Goal: Transaction & Acquisition: Purchase product/service

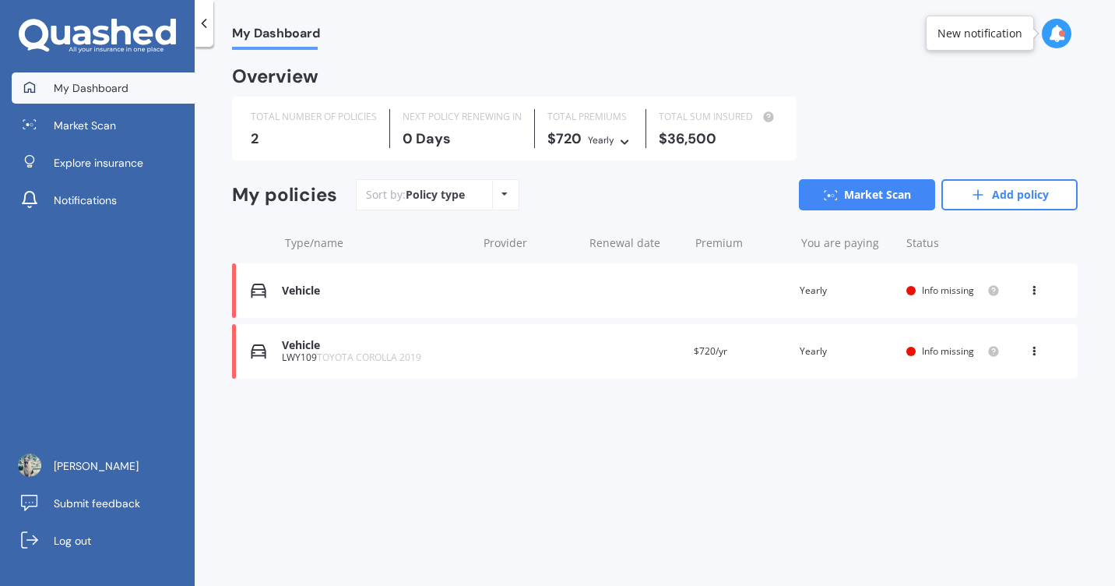
click at [310, 349] on div "Vehicle" at bounding box center [376, 345] width 188 height 13
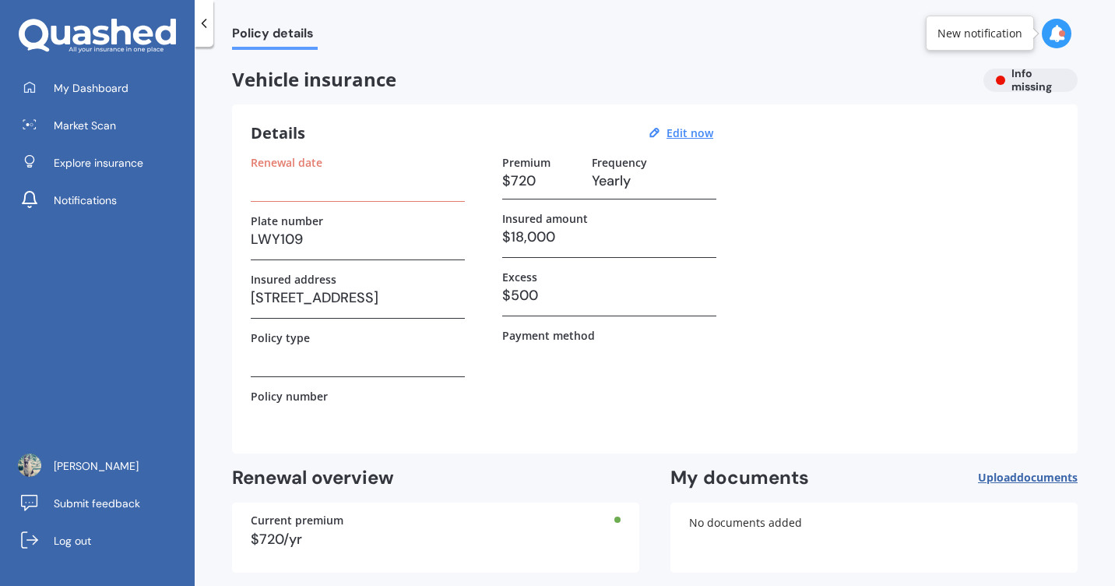
click at [1018, 74] on div "Vehicle insurance Info missing" at bounding box center [655, 80] width 846 height 23
click at [996, 26] on div "New notification" at bounding box center [980, 34] width 85 height 16
click at [1059, 40] on icon at bounding box center [1056, 33] width 17 height 17
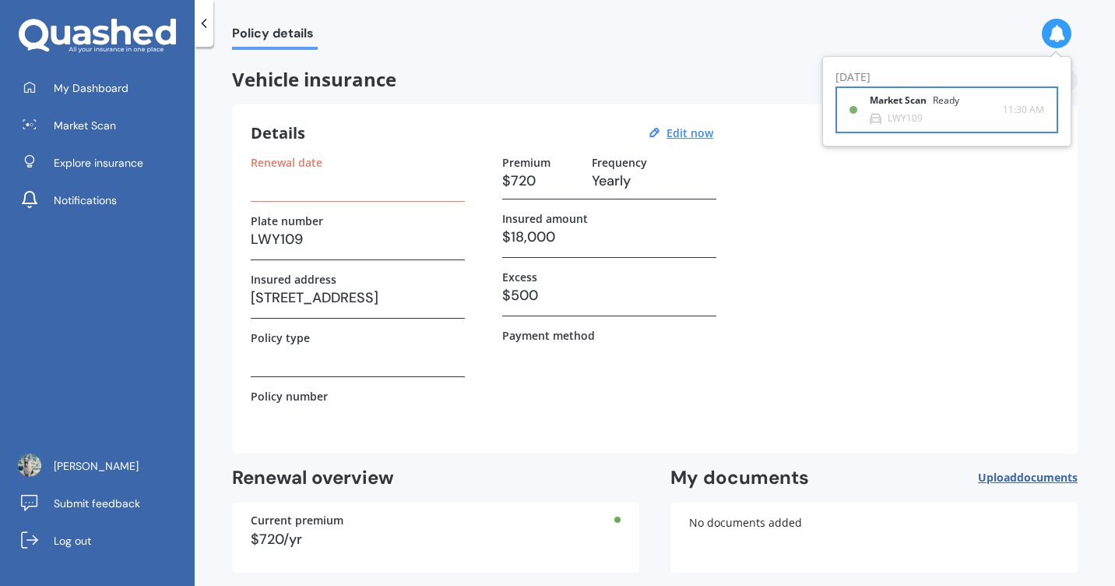
click at [949, 115] on div "Market Scan Ready LWY109" at bounding box center [936, 109] width 133 height 29
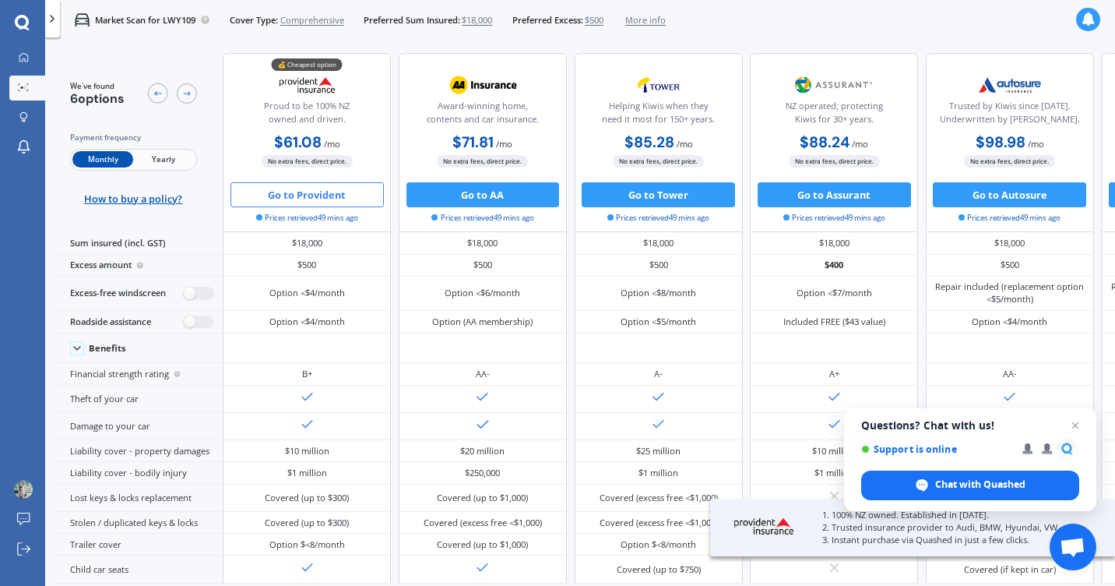
click at [298, 195] on button "Go to Provident" at bounding box center [307, 194] width 153 height 25
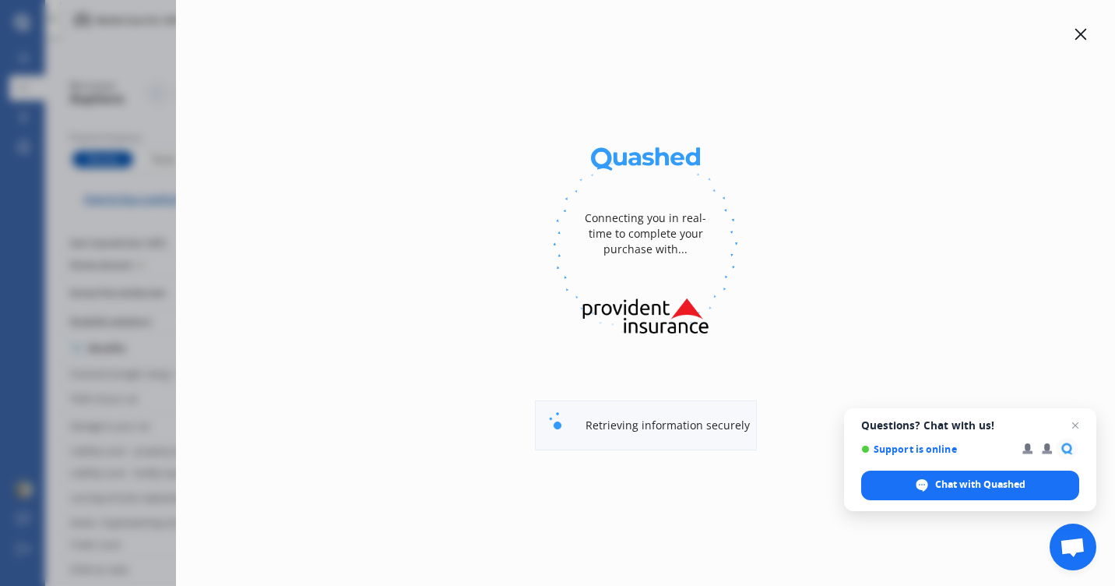
select select "Monthly"
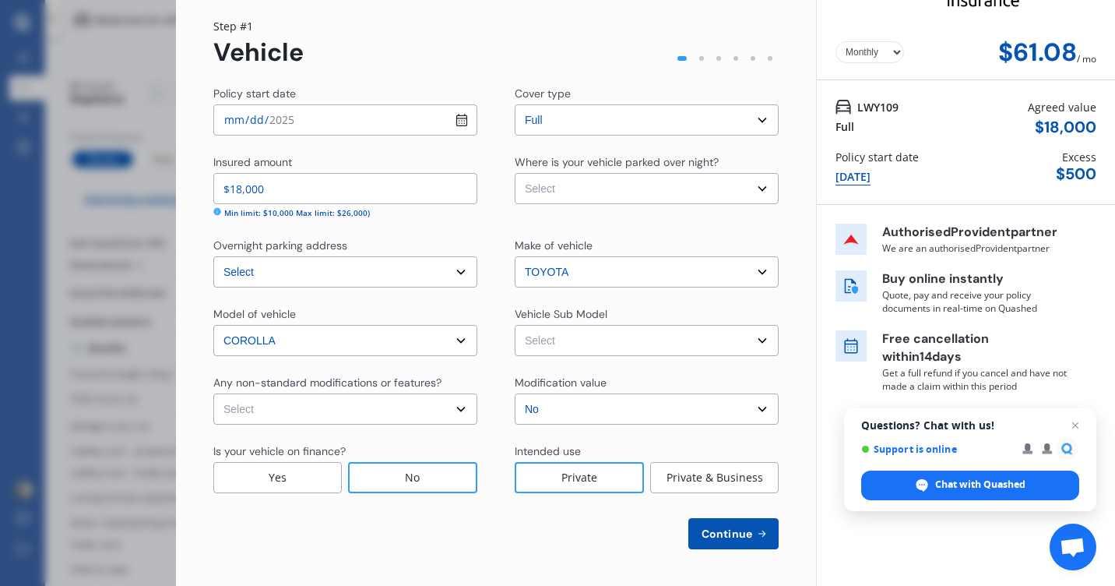
scroll to position [45, 0]
click at [738, 527] on span "Continue" at bounding box center [727, 533] width 57 height 12
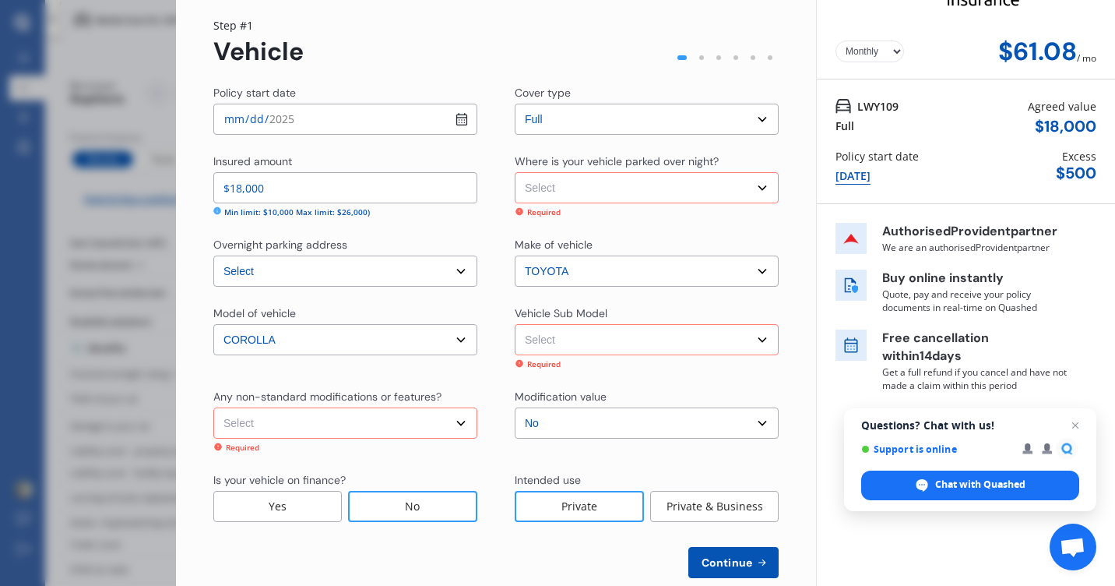
scroll to position [75, 0]
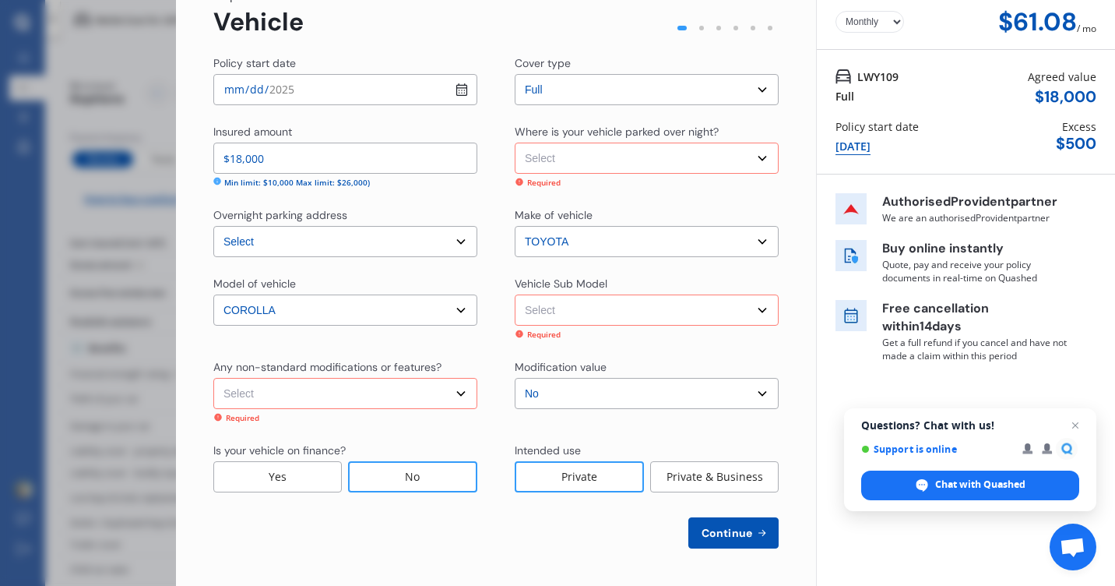
click at [723, 530] on span "Continue" at bounding box center [727, 533] width 57 height 12
click at [722, 530] on span "Continue" at bounding box center [727, 533] width 57 height 12
click at [390, 393] on select "Select None [MEDICAL_DATA] System(NOS) Roll Cage Full Racing Harness" at bounding box center [345, 393] width 264 height 31
click at [458, 395] on select "Select None [MEDICAL_DATA] System(NOS) Roll Cage Full Racing Harness" at bounding box center [345, 393] width 264 height 31
click at [347, 389] on select "Select None [MEDICAL_DATA] System(NOS) Roll Cage Full Racing Harness" at bounding box center [345, 393] width 264 height 31
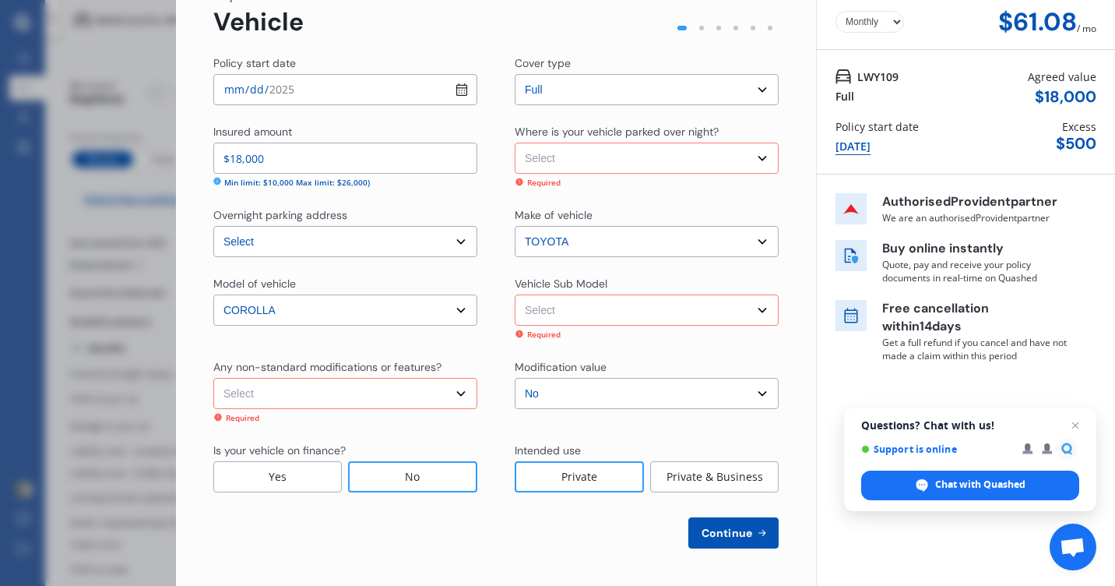
select select "none"
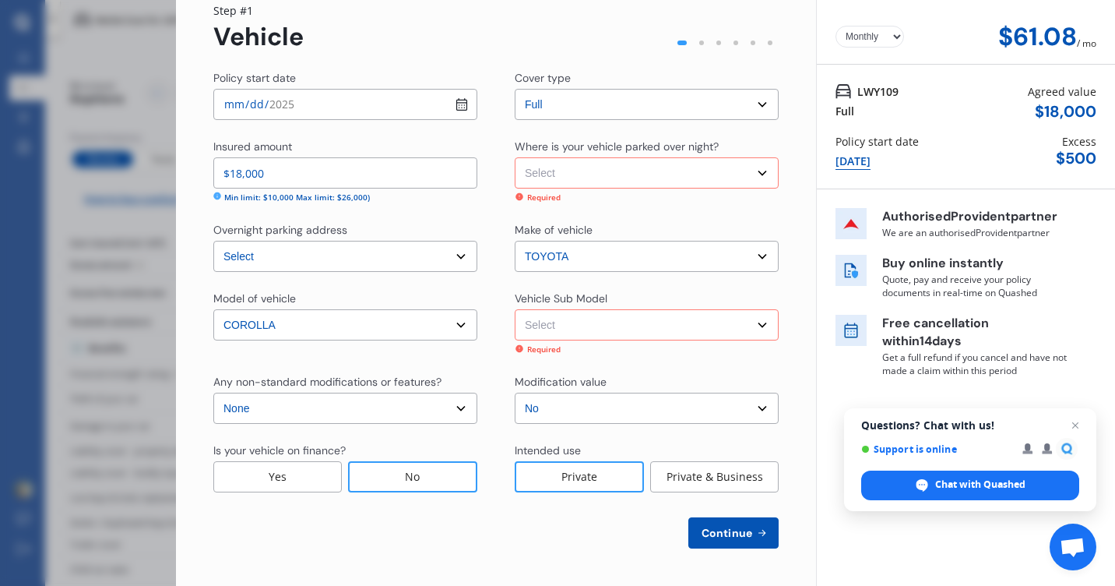
scroll to position [60, 0]
click at [355, 399] on select "Select None [MEDICAL_DATA] System(NOS) Roll Cage Full Racing Harness" at bounding box center [345, 408] width 264 height 31
click at [676, 414] on select "Select No Up to $4000 Up to $6000 Greater than $6000" at bounding box center [647, 408] width 264 height 31
click at [688, 399] on select "Select No Up to $4000 Up to $6000 Greater than $6000" at bounding box center [647, 408] width 264 height 31
click at [425, 481] on div "No" at bounding box center [412, 476] width 129 height 31
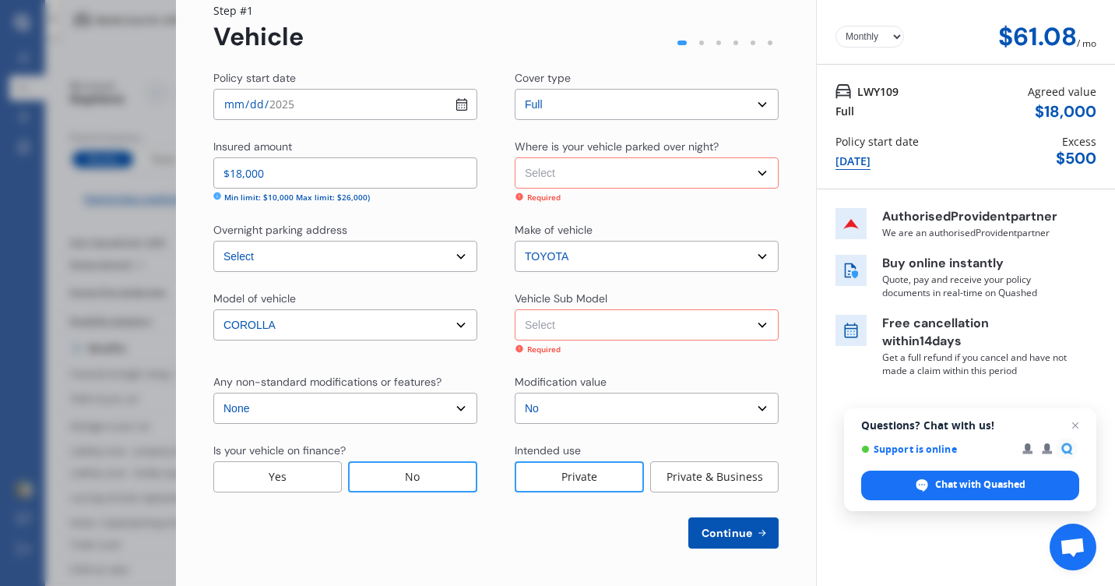
click at [573, 463] on div "Private" at bounding box center [579, 476] width 129 height 31
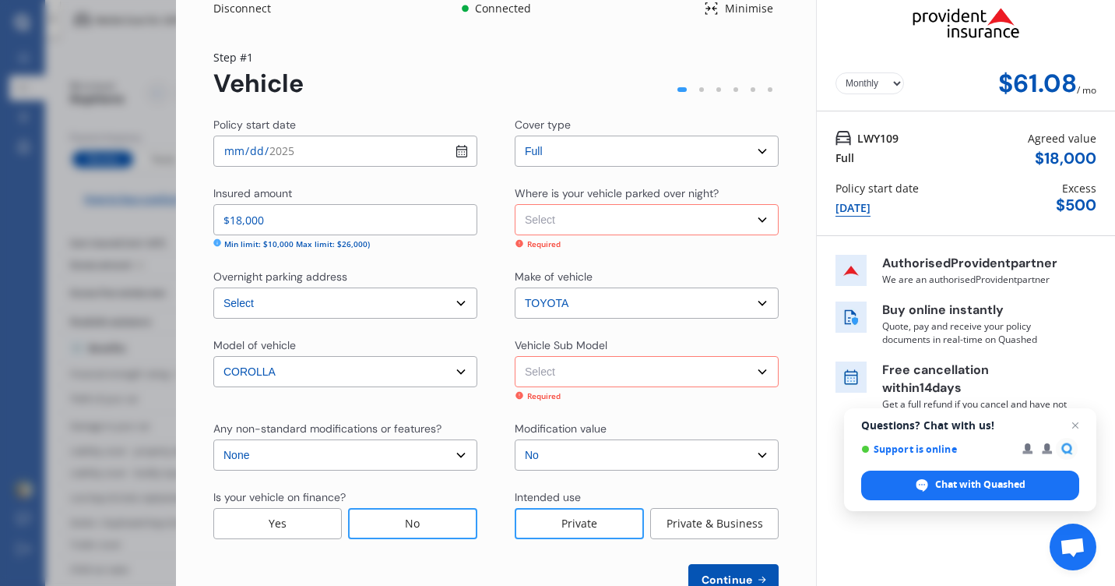
scroll to position [8, 0]
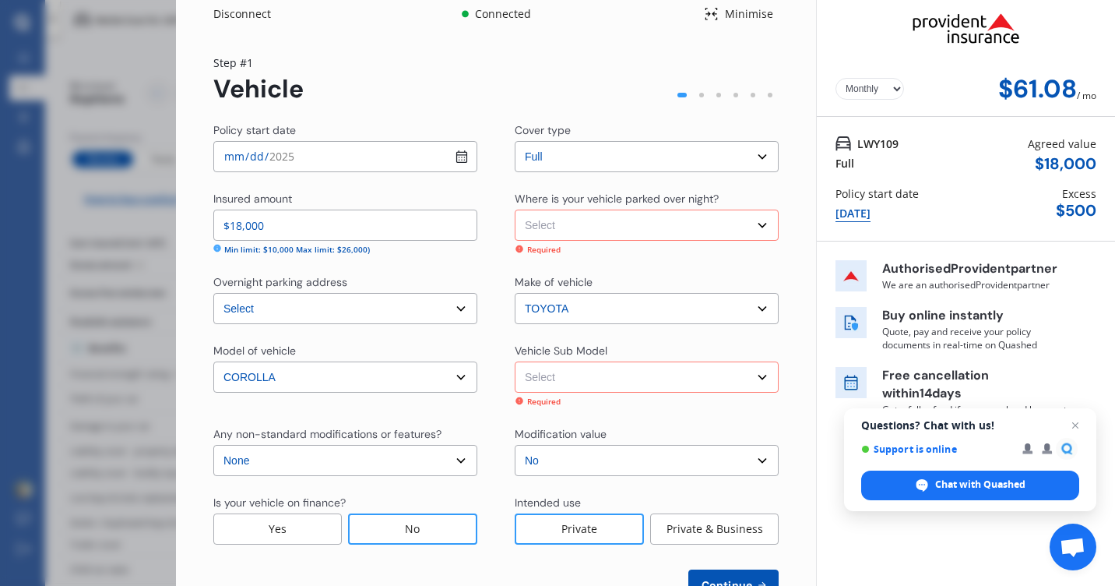
click at [626, 381] on select "Select Corolla GX Hatchback 5dr CVT 10sp 2.0i" at bounding box center [647, 376] width 264 height 31
select select "NZVTOYO2019AEAK"
click at [515, 361] on select "Select Corolla GX Hatchback 5dr CVT 10sp 2.0i" at bounding box center [647, 376] width 264 height 31
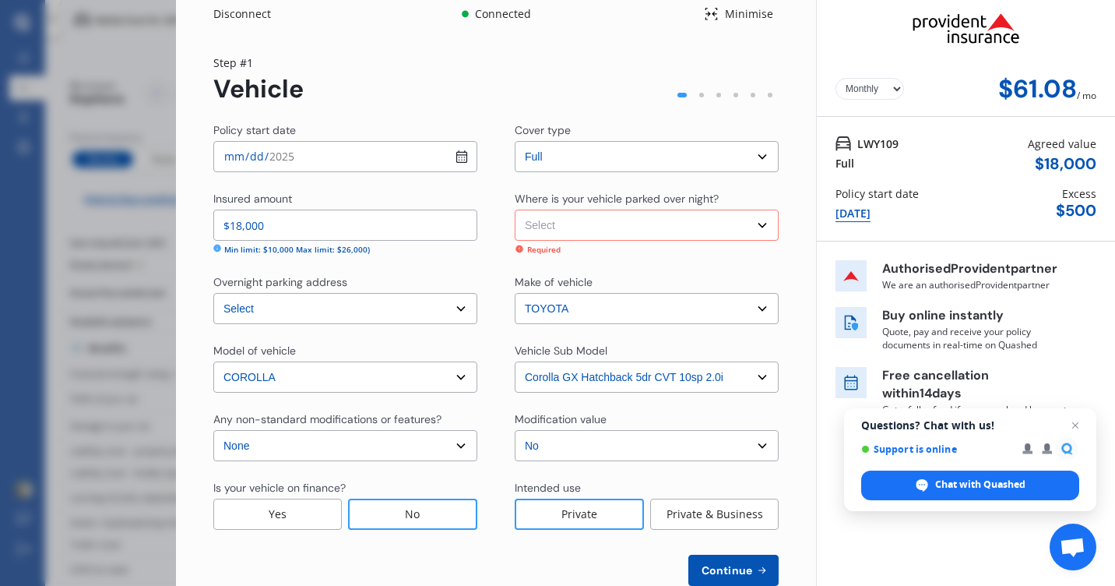
click at [670, 226] on select "Select Garage (fully enclosed) Off Street Parking Other" at bounding box center [647, 225] width 264 height 31
select select "GARAGE"
click at [515, 210] on select "Select Garage (fully enclosed) Off Street Parking Other" at bounding box center [647, 225] width 264 height 31
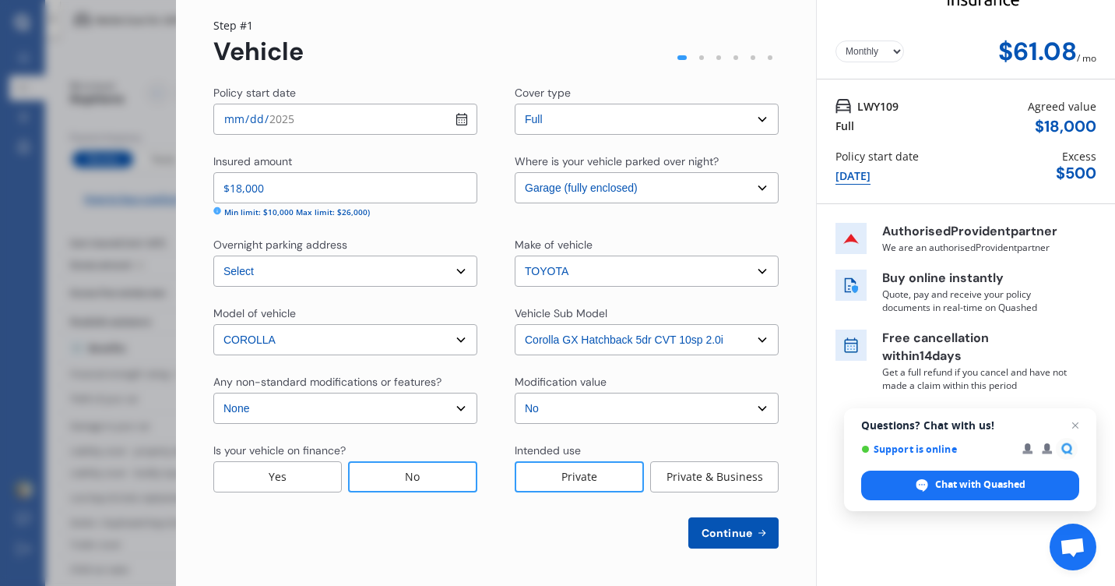
click at [728, 532] on span "Continue" at bounding box center [727, 533] width 57 height 12
select select "25"
select select "09"
select select "1947"
select select "NZ_FULL"
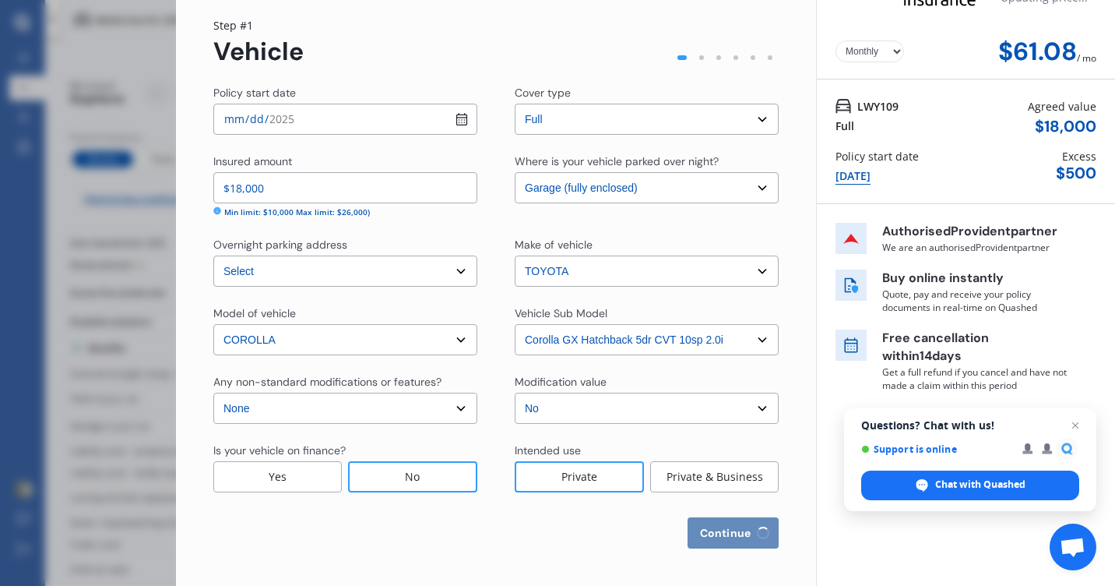
select select "0"
select select "25"
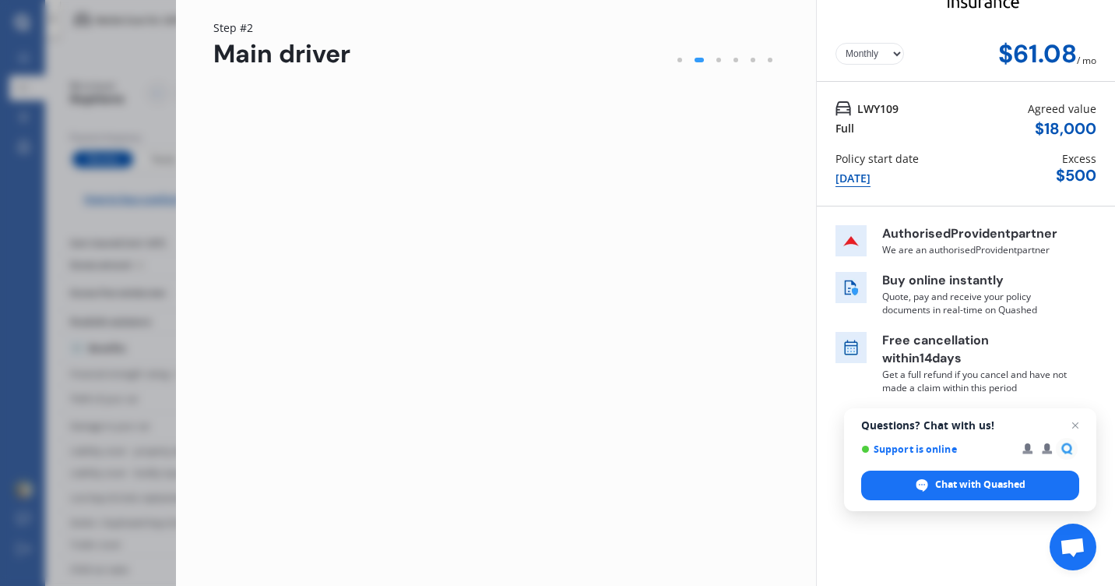
scroll to position [0, 0]
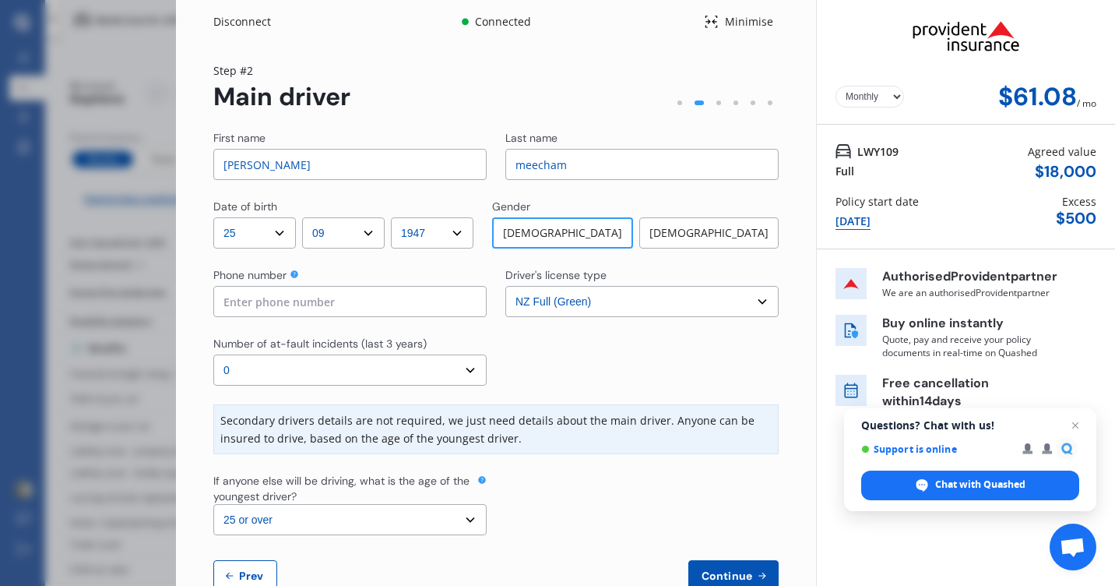
click at [860, 97] on select "Yearly Monthly" at bounding box center [870, 97] width 69 height 22
select select "Yearly"
click at [836, 86] on select "Yearly Monthly" at bounding box center [870, 97] width 69 height 22
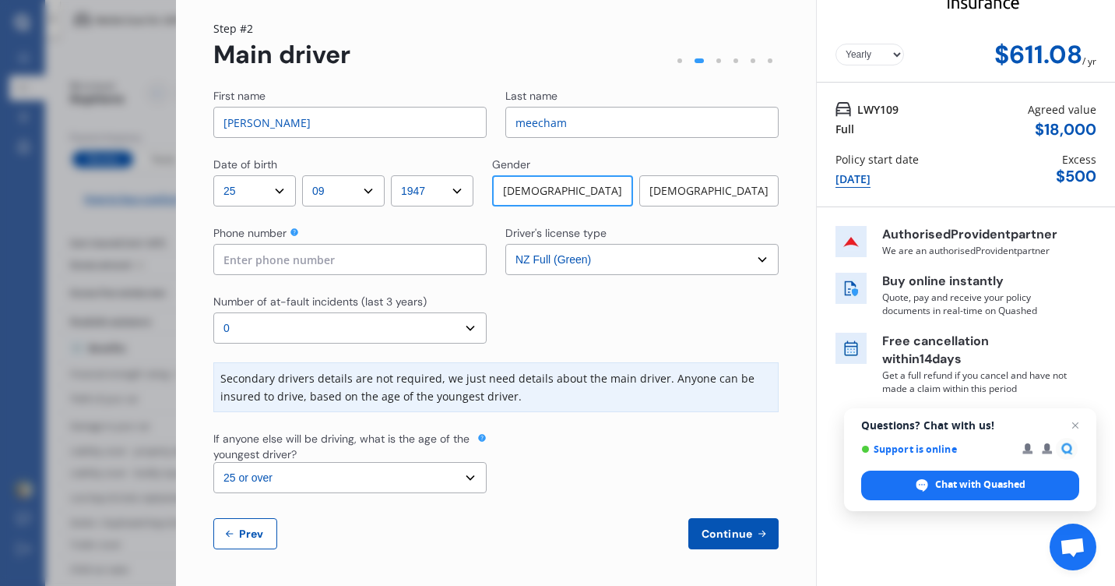
scroll to position [43, 0]
click at [358, 250] on input at bounding box center [349, 258] width 273 height 31
type input "0274884272"
click at [390, 327] on select "Select number of at-fault incidents (last 3 years) 0 1 2 3 4 5 or more" at bounding box center [349, 327] width 273 height 31
click at [213, 312] on select "Select number of at-fault incidents (last 3 years) 0 1 2 3 4 5 or more" at bounding box center [349, 327] width 273 height 31
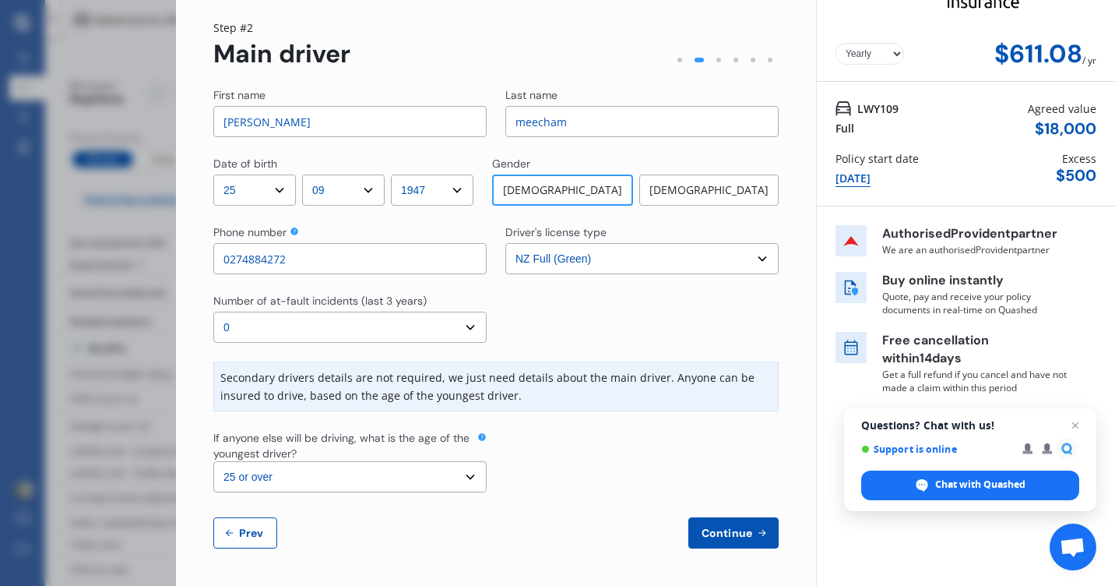
click at [622, 259] on select "Select driver's license type NZ Full (Green) NZ Supervised (Green) NZ Restricte…" at bounding box center [642, 258] width 273 height 31
click at [506, 243] on select "Select driver's license type NZ Full (Green) NZ Supervised (Green) NZ Restricte…" at bounding box center [642, 258] width 273 height 31
click at [323, 479] on select "Select the age of the youngest driver. 16 17 18 19 20 21 22 23 24 25 or over" at bounding box center [349, 476] width 273 height 31
click at [213, 461] on select "Select the age of the youngest driver. 16 17 18 19 20 21 22 23 24 25 or over" at bounding box center [349, 476] width 273 height 31
click at [737, 534] on span "Continue" at bounding box center [727, 533] width 57 height 12
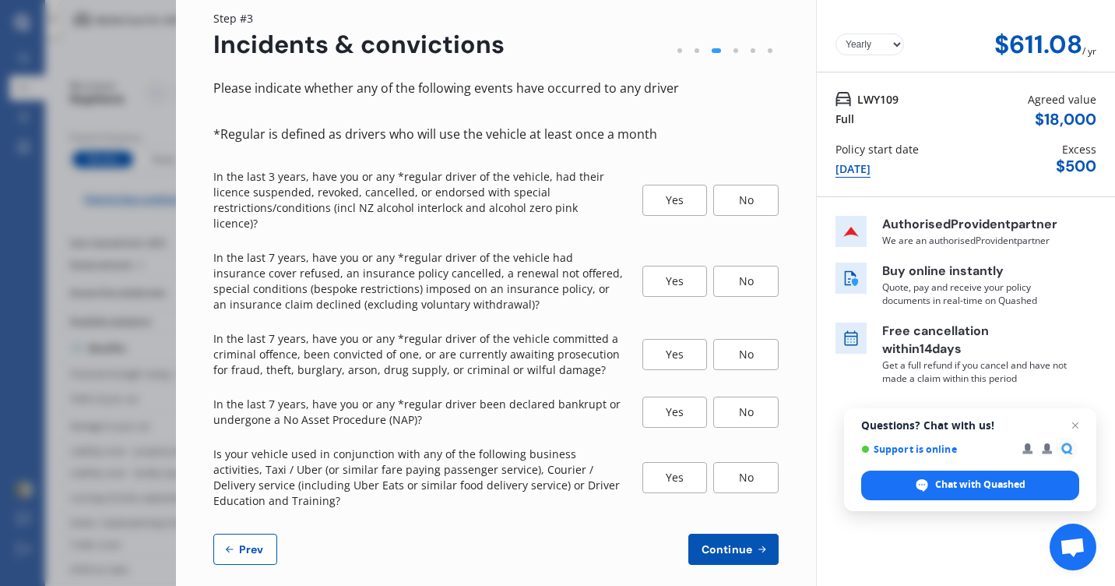
scroll to position [53, 0]
click at [729, 542] on span "Continue" at bounding box center [727, 548] width 57 height 12
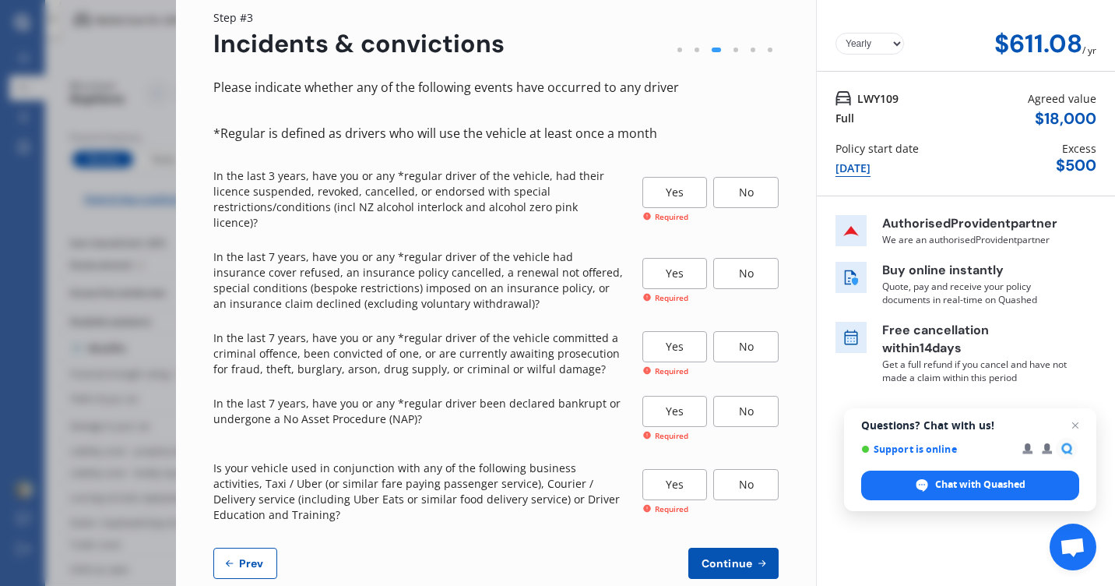
click at [741, 183] on div "No" at bounding box center [745, 192] width 65 height 31
click at [749, 258] on div "No" at bounding box center [745, 273] width 65 height 31
click at [743, 331] on div "No" at bounding box center [745, 346] width 65 height 31
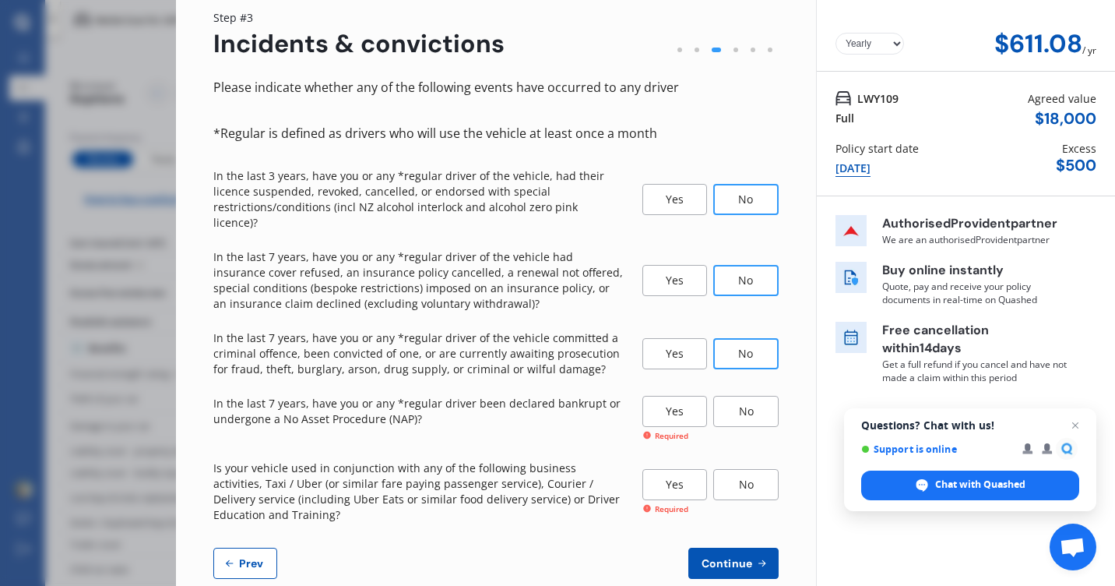
click at [739, 396] on div "No" at bounding box center [745, 411] width 65 height 31
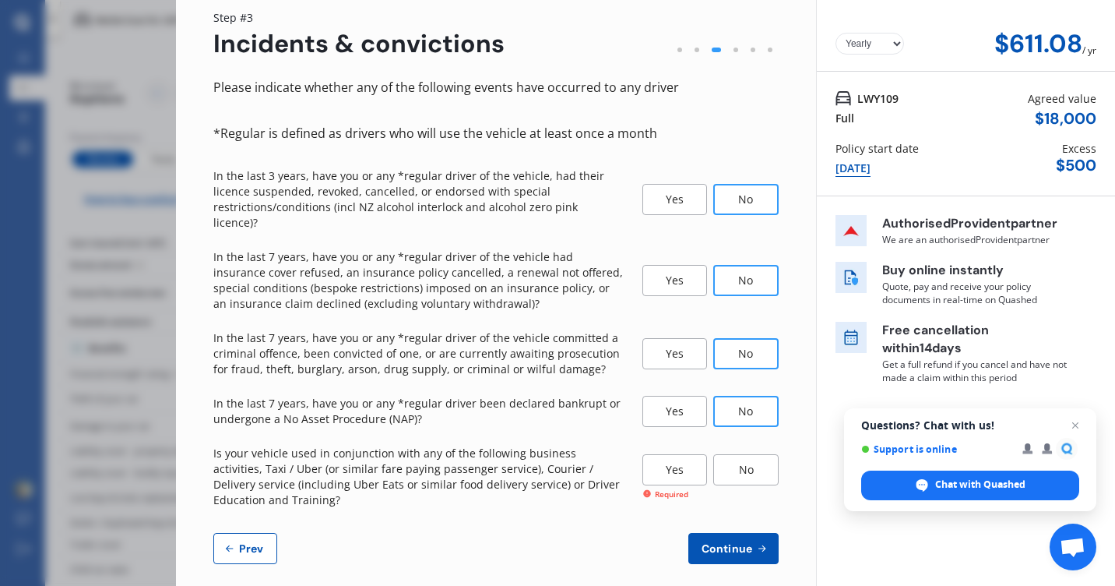
click at [743, 454] on div "No" at bounding box center [745, 469] width 65 height 31
click at [717, 542] on span "Continue" at bounding box center [727, 548] width 57 height 12
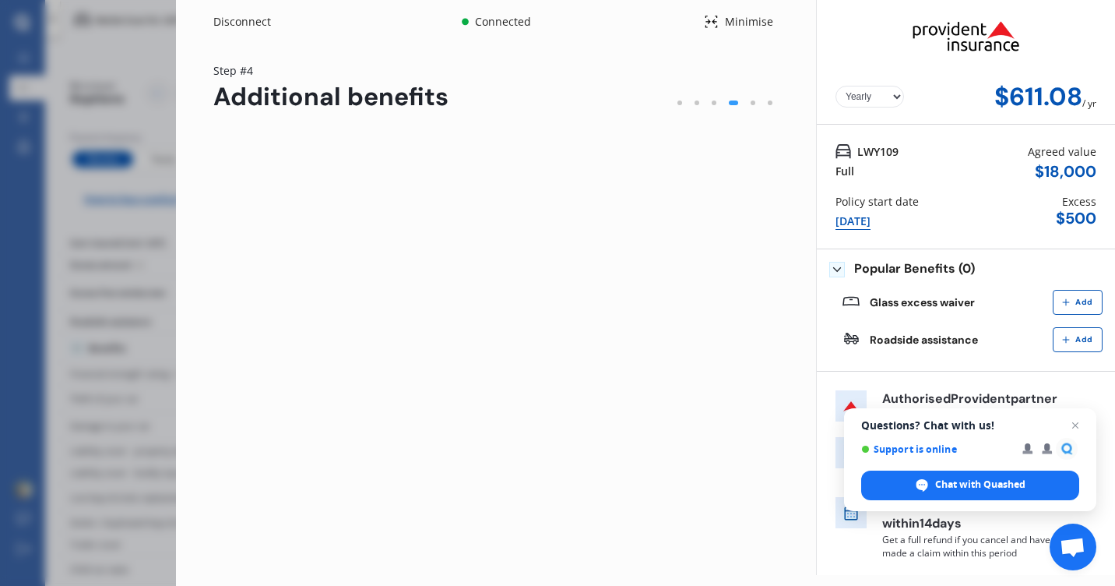
scroll to position [0, 0]
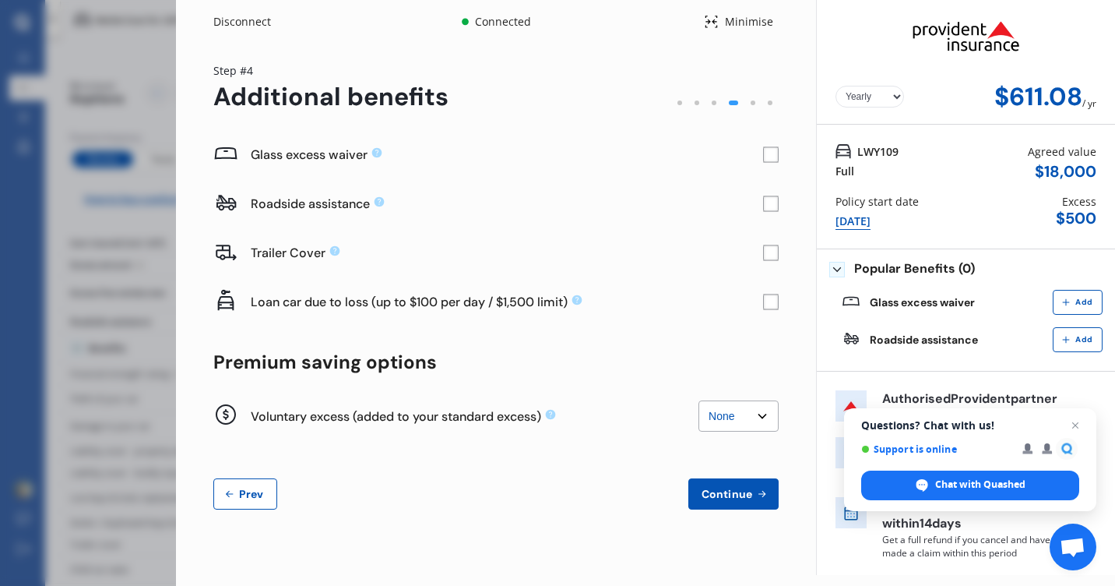
click at [770, 149] on rect at bounding box center [771, 155] width 16 height 16
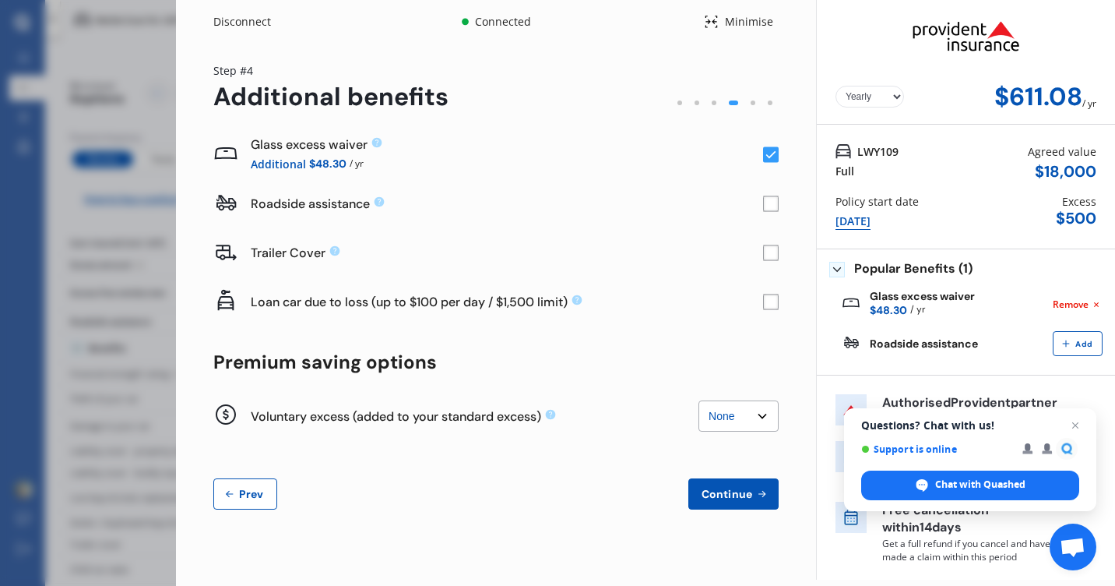
click at [773, 201] on rect at bounding box center [771, 204] width 16 height 16
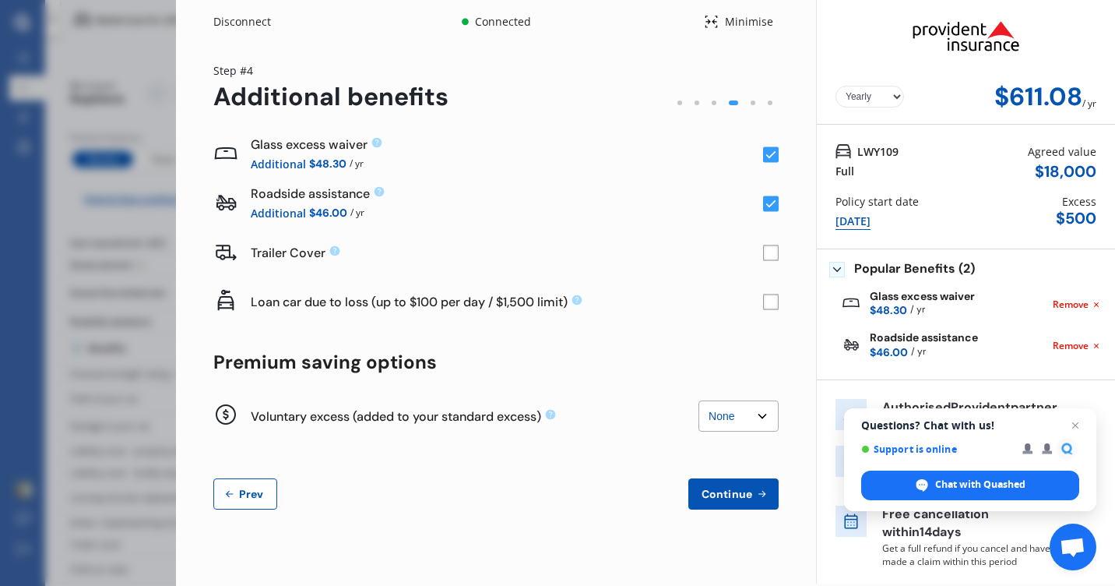
click at [773, 201] on rect at bounding box center [771, 204] width 16 height 16
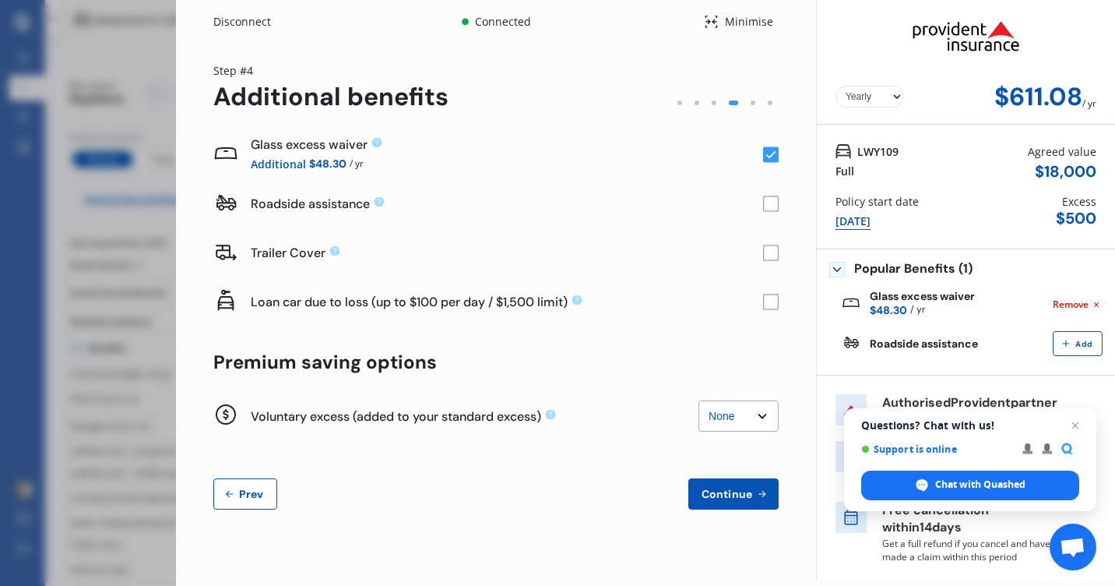
click at [731, 410] on select "None $200 $450 $700 $950 $1,200 $1,700" at bounding box center [739, 415] width 80 height 31
click at [742, 498] on span "Continue" at bounding box center [727, 494] width 57 height 12
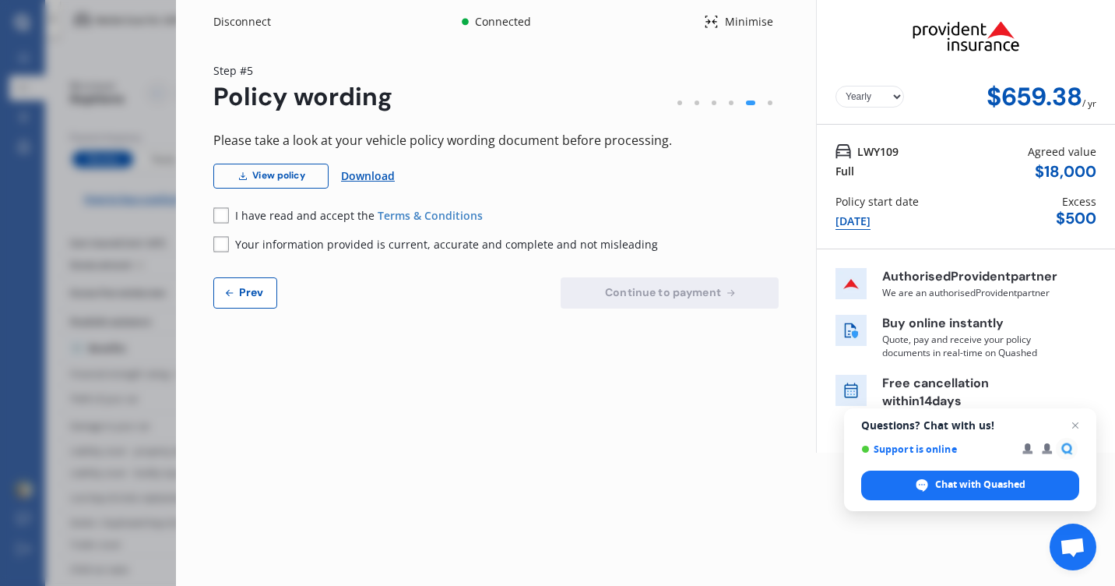
click at [1069, 547] on span "Open chat" at bounding box center [1073, 548] width 26 height 22
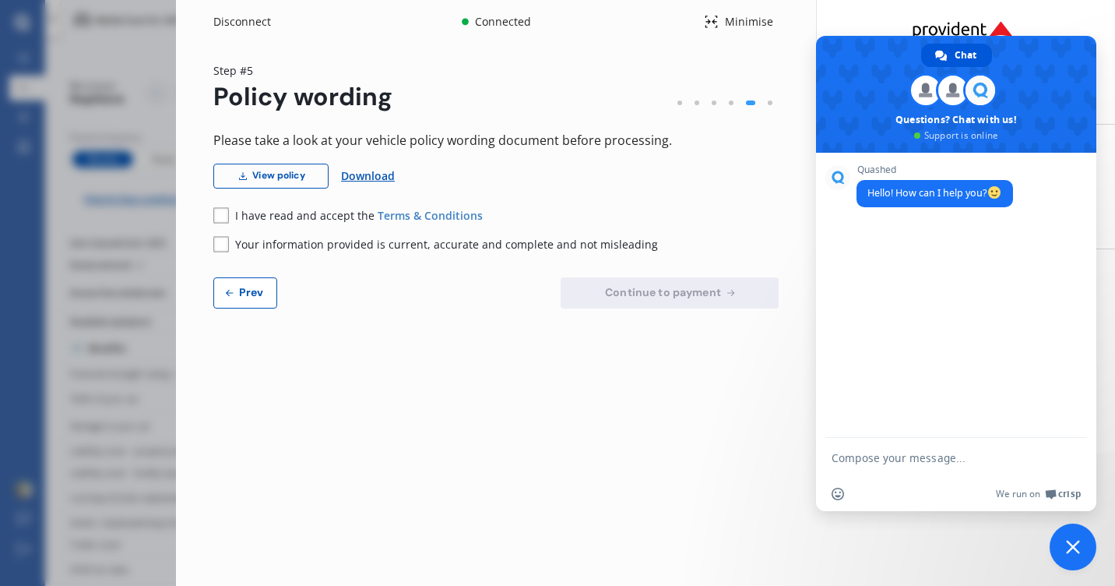
click at [717, 490] on div "Disconnect Connected Minimise Yearly Monthly $659.38 / yr Step # 5 Policy wordi…" at bounding box center [645, 293] width 939 height 586
click at [1078, 545] on span "Close chat" at bounding box center [1073, 547] width 14 height 14
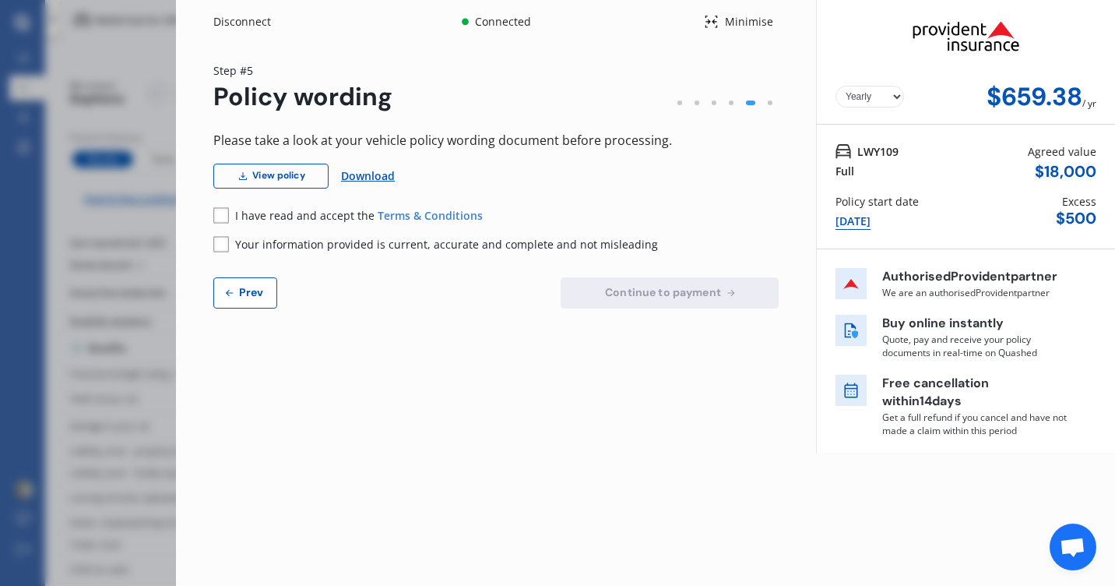
click at [368, 174] on link "Download" at bounding box center [368, 176] width 54 height 25
click at [861, 220] on div "[DATE]" at bounding box center [853, 221] width 35 height 17
select select "full"
select select "GARAGE"
select select "[STREET_ADDRESS]"
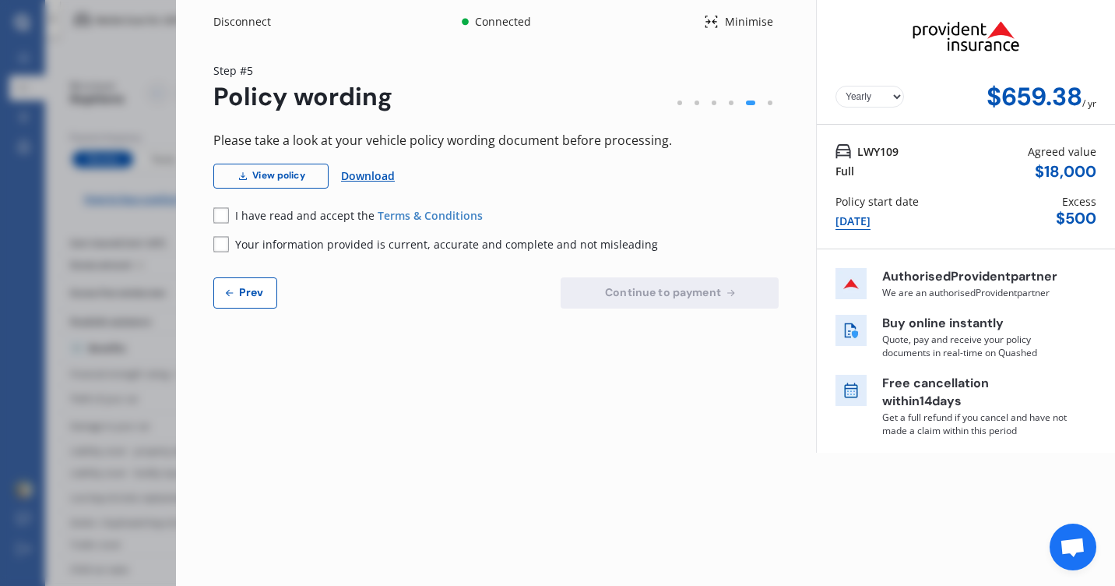
select select "TOYOTA"
select select "COROLLA"
select select "NZVTOYO2019AEAK"
select select "none"
select select "NO"
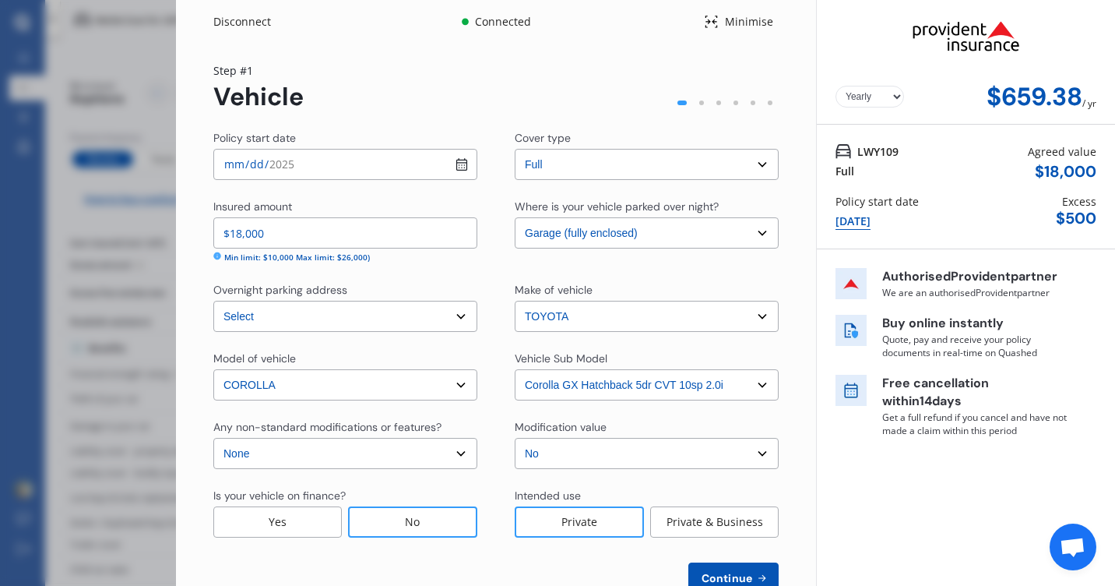
click at [871, 213] on div "[DATE]" at bounding box center [853, 221] width 35 height 17
click at [871, 217] on div "[DATE]" at bounding box center [853, 221] width 35 height 17
click at [308, 161] on input "[DATE]" at bounding box center [345, 164] width 264 height 31
type input "[DATE]"
click at [413, 77] on div "Step # 1 Vehicle" at bounding box center [495, 86] width 565 height 49
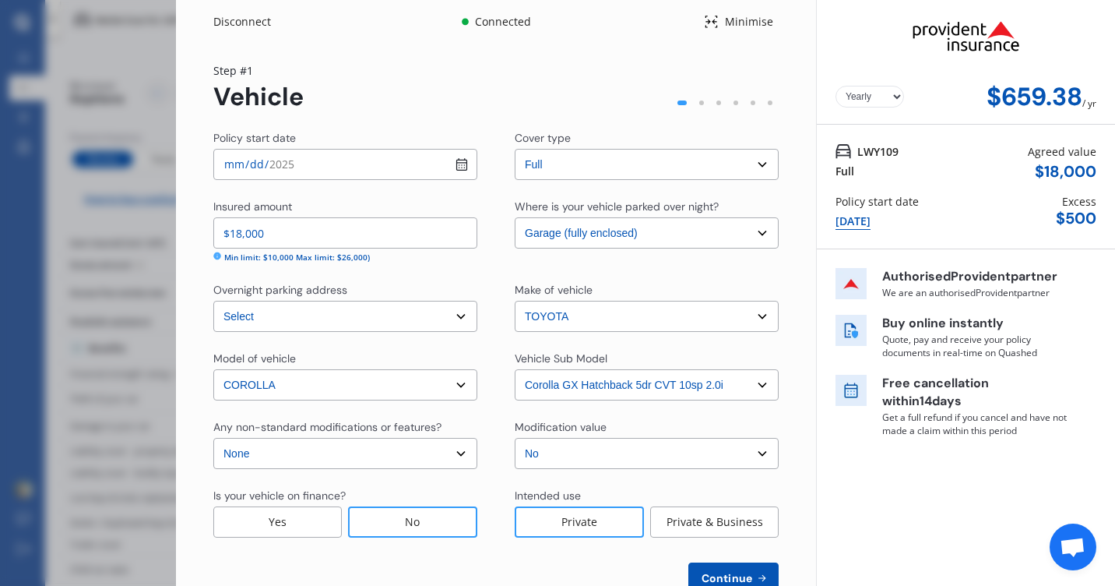
click at [341, 163] on input "[DATE]" at bounding box center [345, 164] width 264 height 31
click at [341, 160] on input "[DATE]" at bounding box center [345, 164] width 264 height 31
click at [429, 28] on div "Disconnect Connected Minimise" at bounding box center [496, 15] width 640 height 31
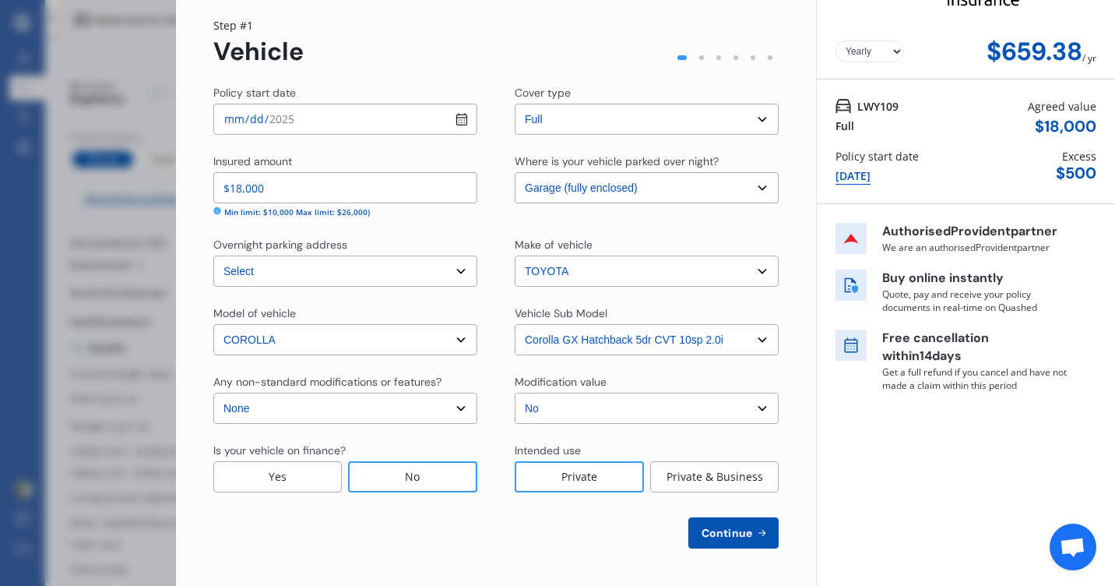
scroll to position [45, 0]
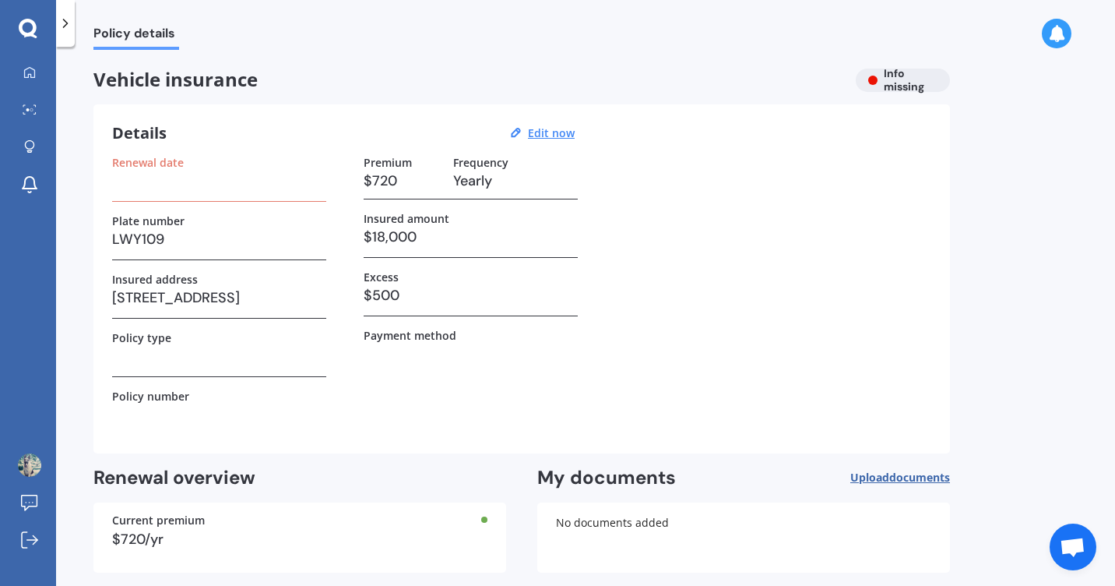
click at [902, 76] on div "Vehicle insurance Info missing" at bounding box center [521, 80] width 857 height 23
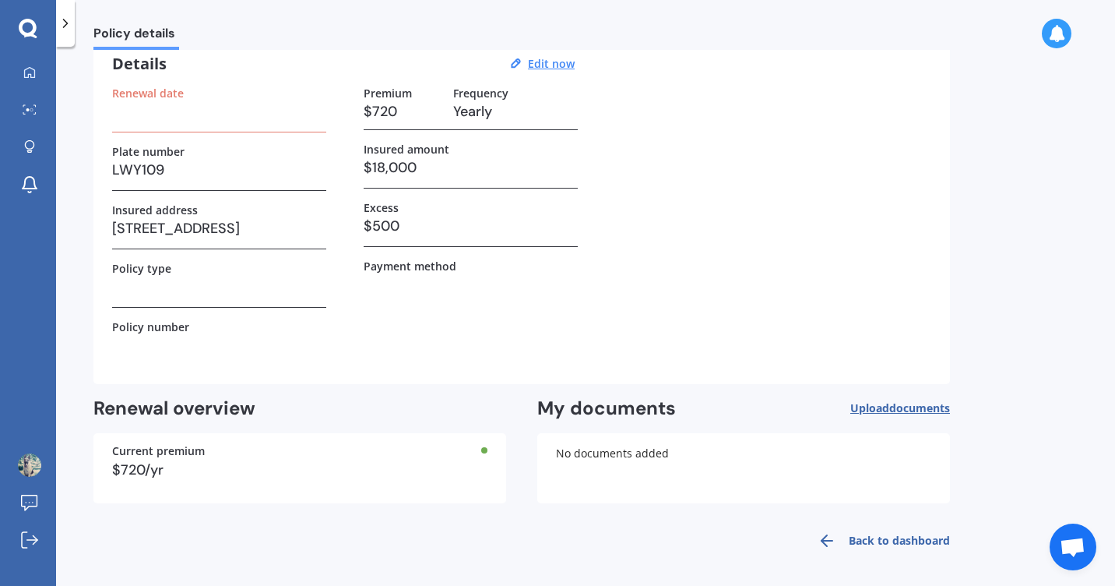
scroll to position [71, 0]
click at [63, 25] on icon at bounding box center [66, 24] width 16 height 16
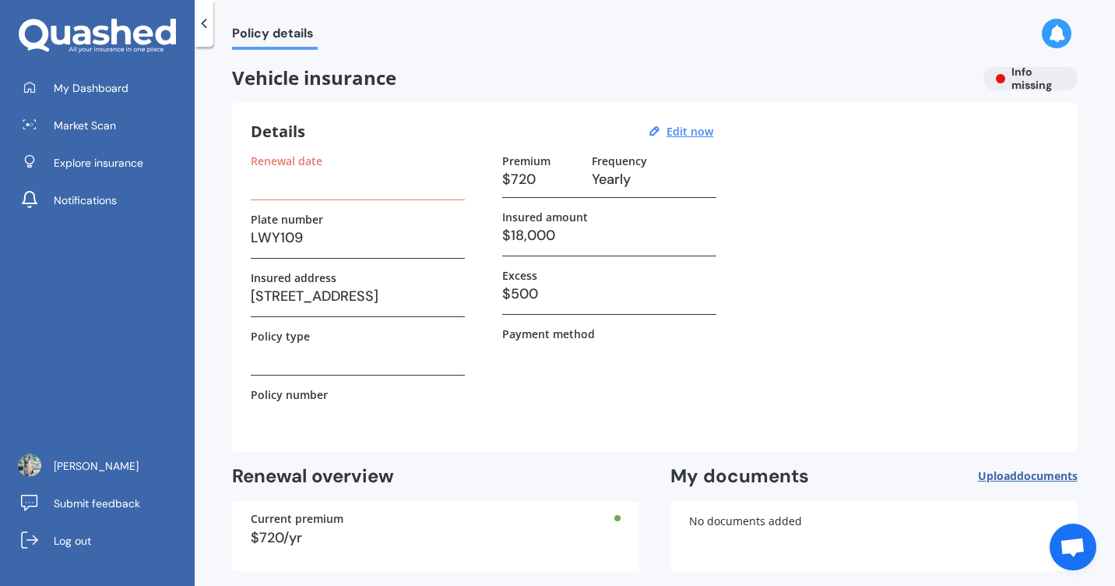
scroll to position [0, 0]
click at [203, 20] on icon at bounding box center [204, 24] width 16 height 16
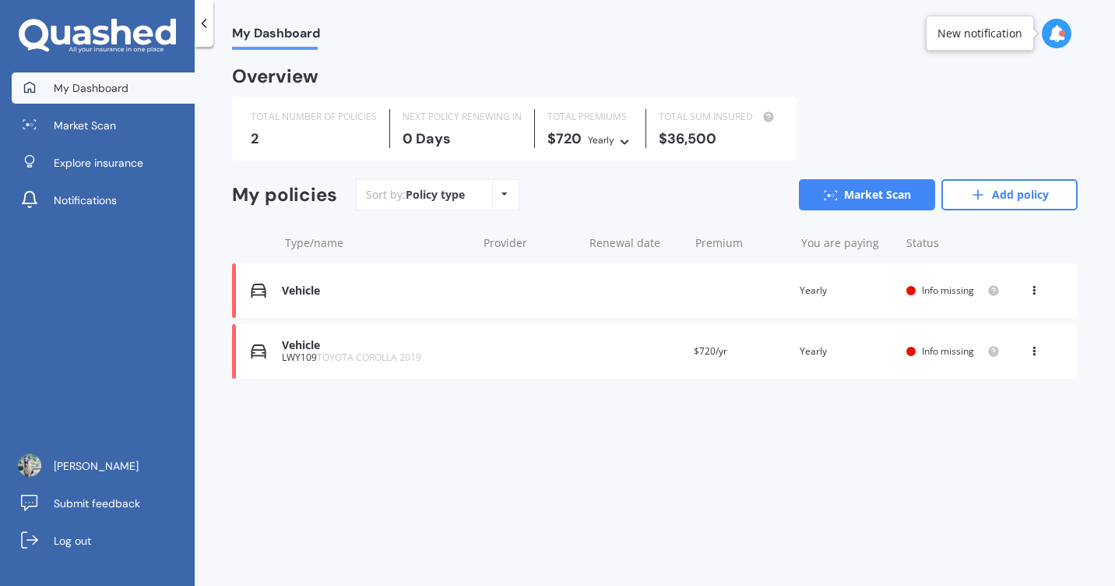
click at [312, 291] on div "Vehicle" at bounding box center [376, 290] width 188 height 13
